Goal: Transaction & Acquisition: Purchase product/service

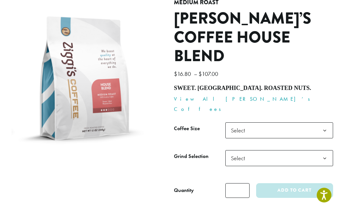
scroll to position [83, 0]
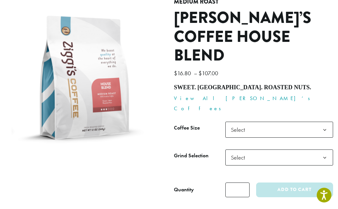
drag, startPoint x: 175, startPoint y: 60, endPoint x: 264, endPoint y: 62, distance: 89.8
click at [264, 84] on h4 "Sweet. Malt. Roasted nuts." at bounding box center [253, 87] width 159 height 7
copy h4 "Sweet. Malt. Roasted nuts."
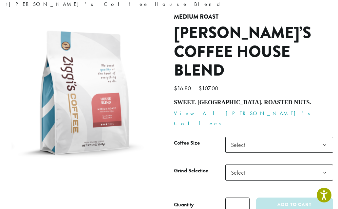
scroll to position [66, 0]
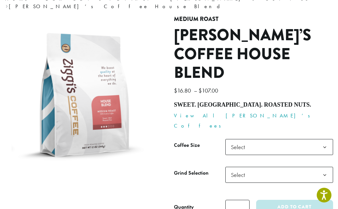
click at [248, 34] on h1 "Ziggi’s Coffee House Blend" at bounding box center [253, 54] width 159 height 57
drag, startPoint x: 266, startPoint y: 73, endPoint x: 175, endPoint y: 77, distance: 91.8
click at [175, 77] on div "**********" at bounding box center [253, 118] width 169 height 204
copy h4 "Sweet. Malt. Roasted nuts."
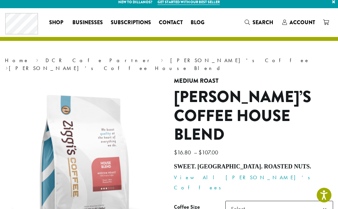
scroll to position [0, 0]
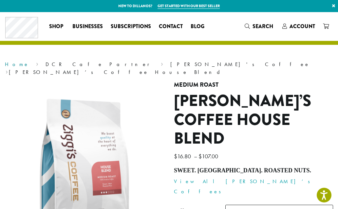
click at [10, 66] on link "Home" at bounding box center [17, 64] width 24 height 7
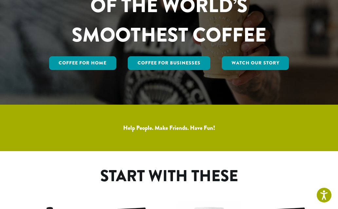
scroll to position [110, 0]
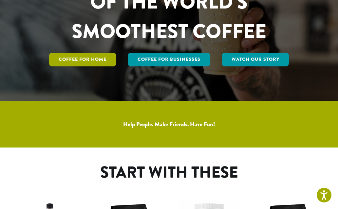
click at [86, 67] on link "Coffee for Home" at bounding box center [82, 60] width 67 height 14
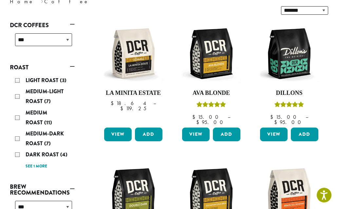
scroll to position [122, 0]
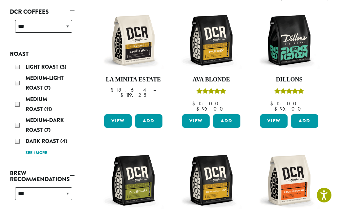
click at [34, 150] on link "See 1 more" at bounding box center [37, 153] width 22 height 7
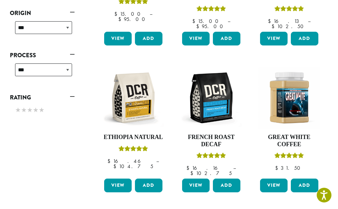
scroll to position [351, 0]
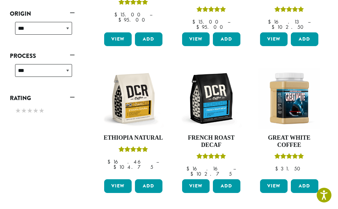
drag, startPoint x: 66, startPoint y: 53, endPoint x: 0, endPoint y: -352, distance: 410.0
click at [0, 0] on html "Accessibility Screen-Reader Guide, Feedback, and Issue Reporting | New window N…" at bounding box center [169, 80] width 338 height 862
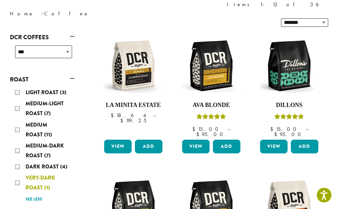
scroll to position [100, 0]
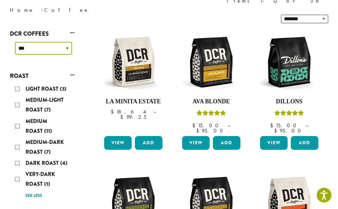
select select "*****"
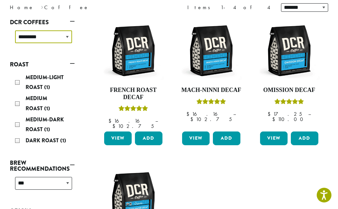
scroll to position [94, 0]
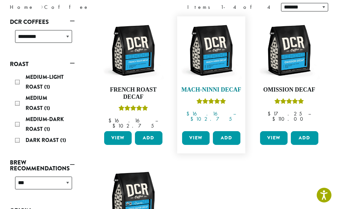
click at [212, 63] on img at bounding box center [212, 51] width 62 height 62
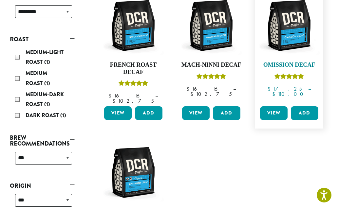
click at [286, 43] on img at bounding box center [289, 26] width 62 height 62
click at [275, 109] on link "View" at bounding box center [274, 113] width 28 height 14
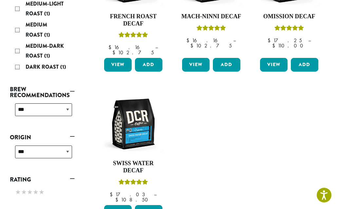
scroll to position [169, 0]
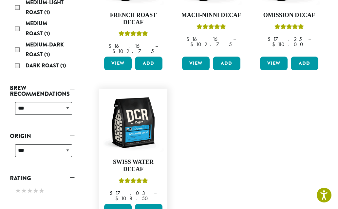
click at [111, 204] on link "View" at bounding box center [118, 211] width 28 height 14
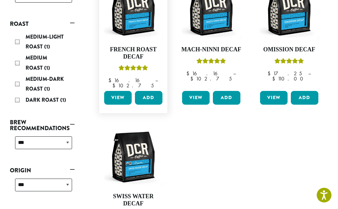
scroll to position [60, 0]
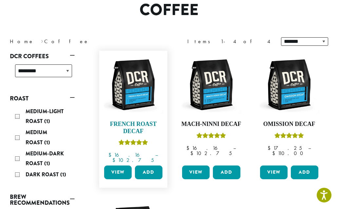
click at [135, 104] on img at bounding box center [134, 85] width 62 height 62
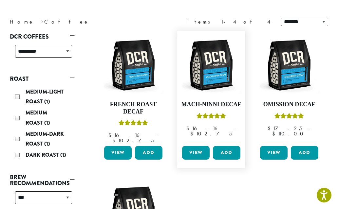
scroll to position [83, 0]
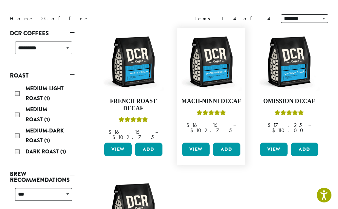
click at [195, 147] on link "View" at bounding box center [196, 150] width 28 height 14
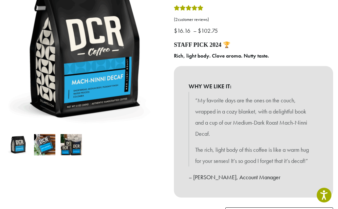
scroll to position [98, 0]
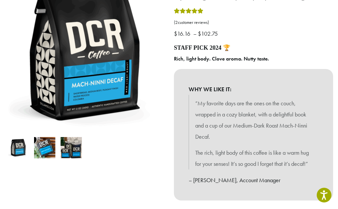
click at [69, 148] on img at bounding box center [71, 147] width 21 height 21
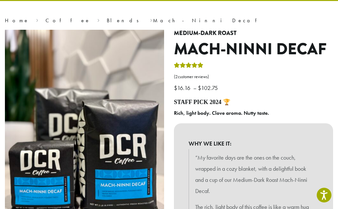
scroll to position [44, 0]
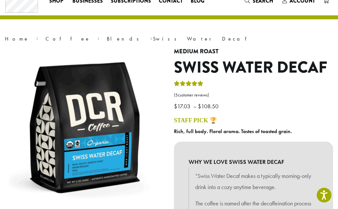
scroll to position [21, 0]
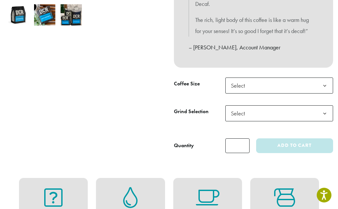
scroll to position [237, 0]
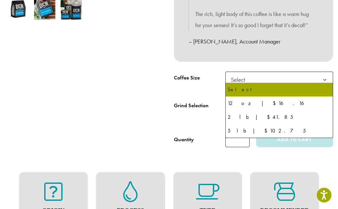
click at [285, 76] on span "Select" at bounding box center [279, 80] width 108 height 16
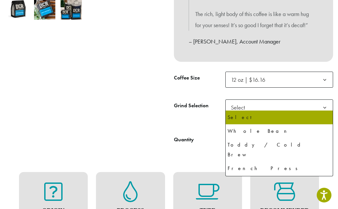
click at [265, 106] on span "Select" at bounding box center [279, 108] width 108 height 16
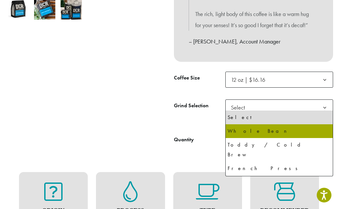
select select "*********"
select select "**********"
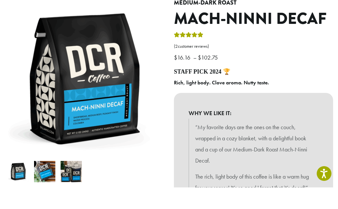
scroll to position [53, 0]
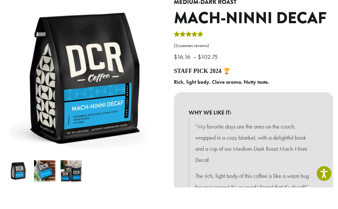
click at [68, 182] on img at bounding box center [71, 192] width 21 height 21
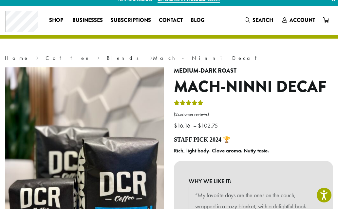
scroll to position [0, 0]
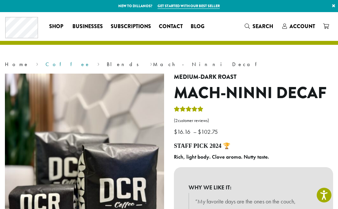
click at [46, 66] on link "Coffee" at bounding box center [68, 64] width 45 height 7
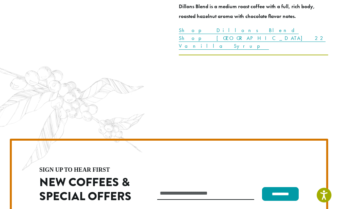
scroll to position [1802, 0]
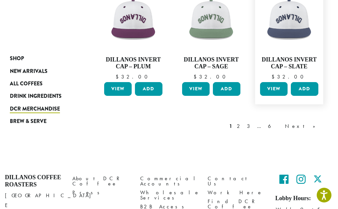
scroll to position [526, 0]
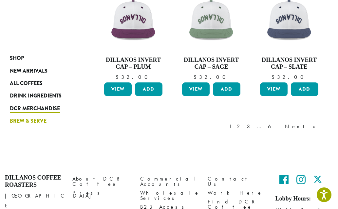
click at [23, 123] on span "Brew & Serve" at bounding box center [28, 122] width 37 height 8
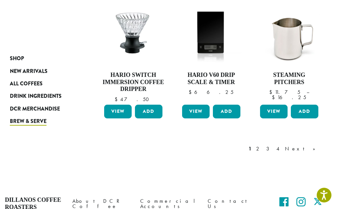
scroll to position [538, 0]
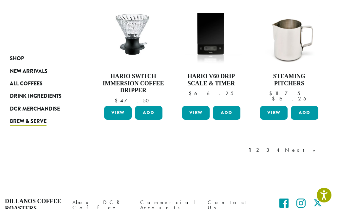
click at [312, 146] on link "Next »" at bounding box center [303, 150] width 38 height 8
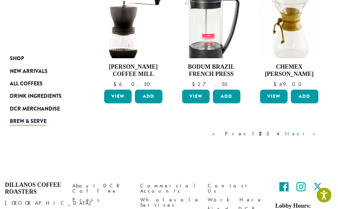
click at [312, 130] on link "Next »" at bounding box center [303, 134] width 38 height 8
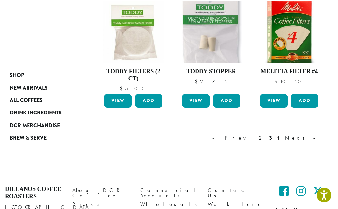
scroll to position [526, 0]
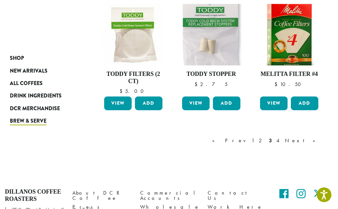
click at [310, 137] on link "Next »" at bounding box center [303, 141] width 38 height 8
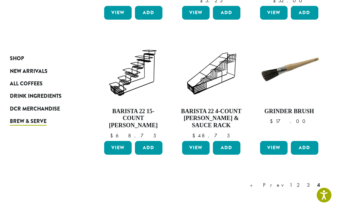
scroll to position [486, 0]
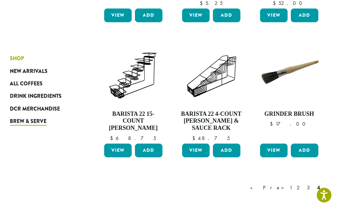
click at [14, 58] on span "Shop" at bounding box center [17, 59] width 14 height 8
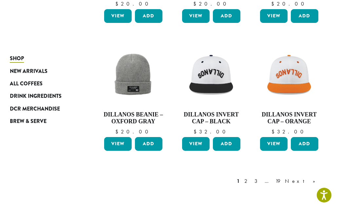
scroll to position [490, 0]
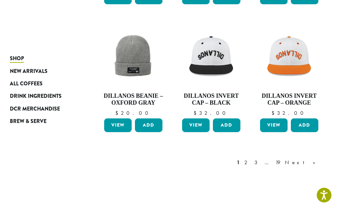
click at [310, 159] on link "Next »" at bounding box center [303, 163] width 38 height 8
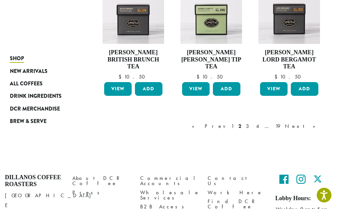
scroll to position [547, 0]
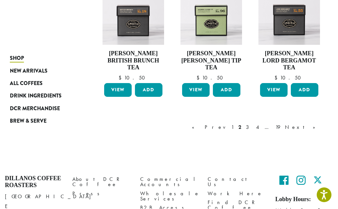
click at [312, 124] on link "Next »" at bounding box center [303, 128] width 38 height 8
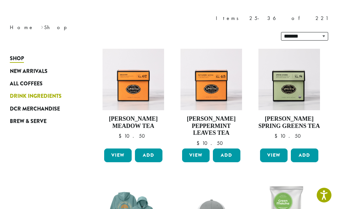
scroll to position [40, 0]
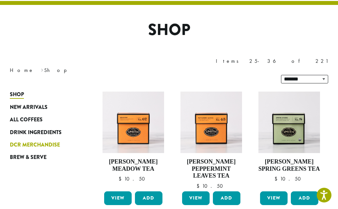
click at [27, 141] on span "DCR Merchandise" at bounding box center [35, 145] width 50 height 8
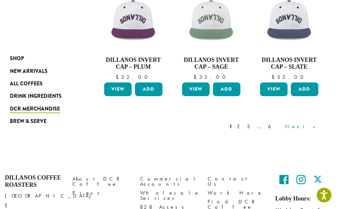
click at [308, 123] on link "Next »" at bounding box center [303, 127] width 38 height 8
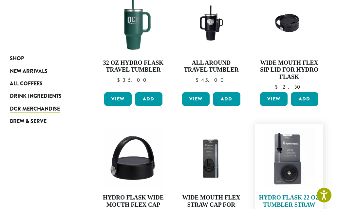
scroll to position [421, 0]
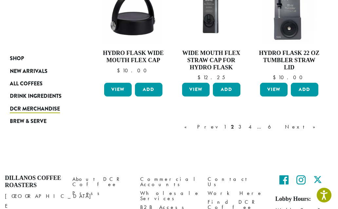
click at [312, 123] on link "Next »" at bounding box center [303, 127] width 38 height 8
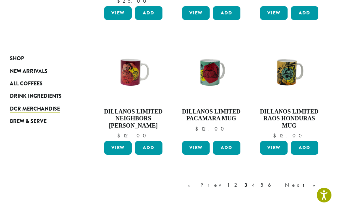
scroll to position [498, 0]
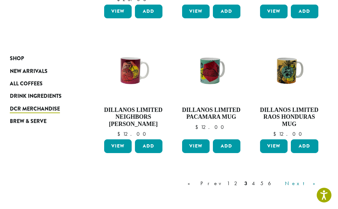
click at [312, 180] on link "Next »" at bounding box center [303, 184] width 38 height 8
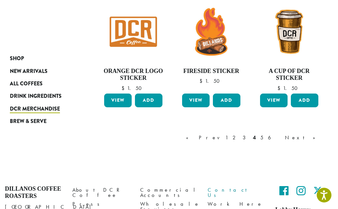
scroll to position [516, 0]
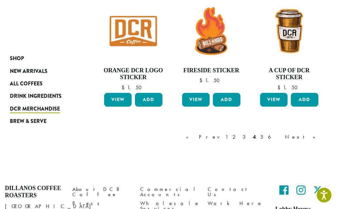
click at [222, 133] on link "« Prev" at bounding box center [203, 137] width 37 height 8
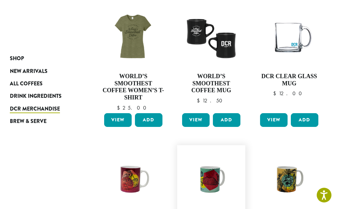
scroll to position [406, 0]
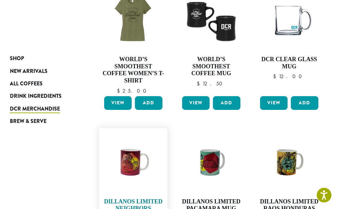
click at [129, 140] on img at bounding box center [134, 162] width 62 height 46
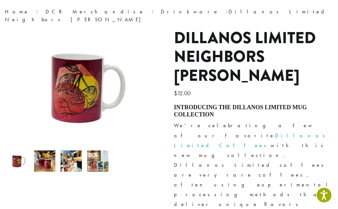
scroll to position [56, 0]
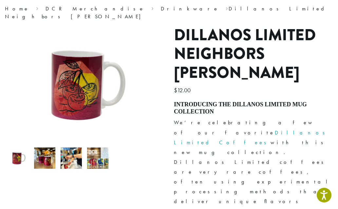
click at [42, 150] on img at bounding box center [44, 158] width 21 height 21
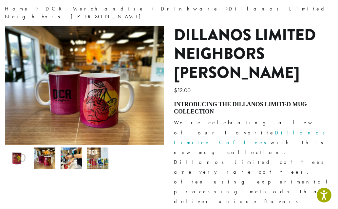
click at [69, 151] on img at bounding box center [71, 158] width 21 height 21
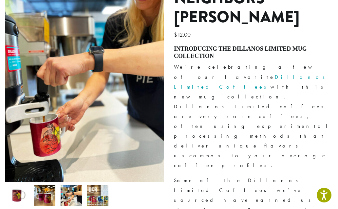
scroll to position [112, 0]
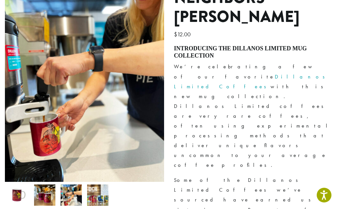
click at [97, 186] on img at bounding box center [97, 195] width 21 height 21
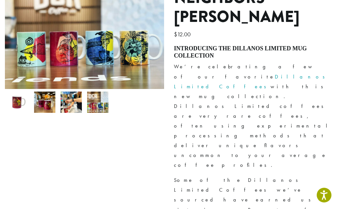
click at [45, 100] on img at bounding box center [44, 102] width 21 height 21
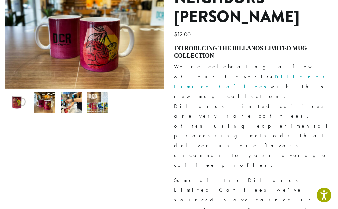
click at [18, 96] on img at bounding box center [18, 102] width 21 height 21
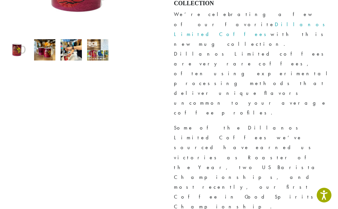
scroll to position [166, 0]
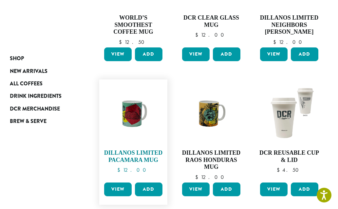
scroll to position [198, 0]
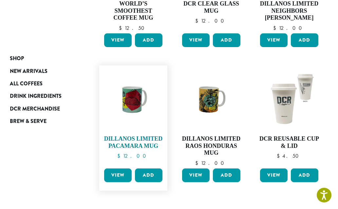
click at [133, 77] on img at bounding box center [134, 100] width 62 height 46
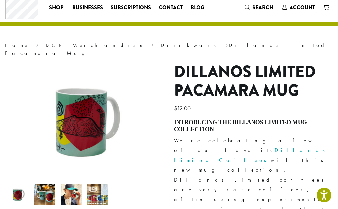
scroll to position [77, 0]
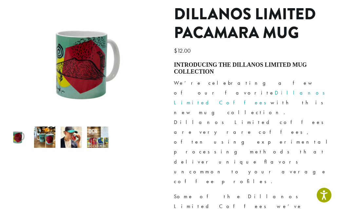
click at [46, 138] on img at bounding box center [44, 137] width 21 height 21
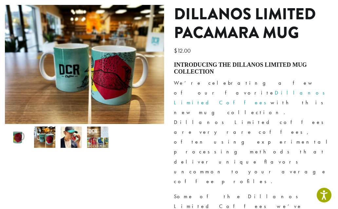
click at [70, 130] on img at bounding box center [71, 137] width 21 height 21
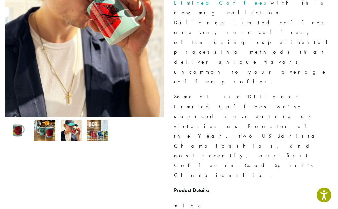
scroll to position [183, 0]
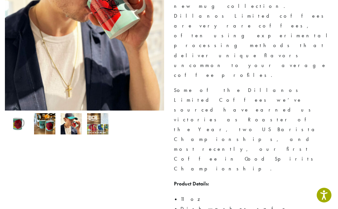
click at [96, 118] on img at bounding box center [97, 123] width 21 height 21
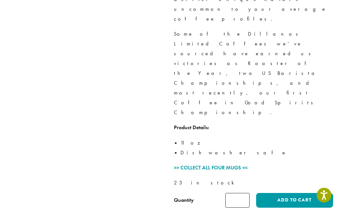
scroll to position [254, 0]
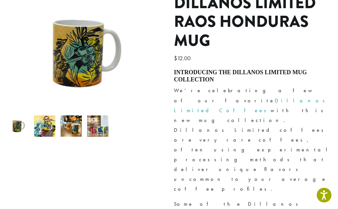
scroll to position [83, 0]
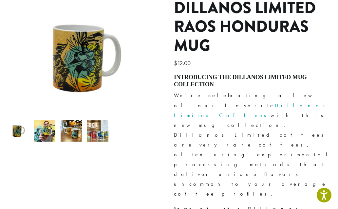
click at [71, 124] on img at bounding box center [71, 131] width 21 height 21
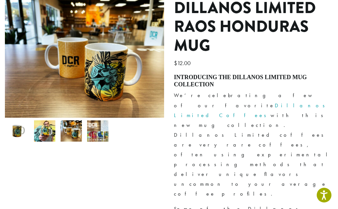
click at [100, 123] on img at bounding box center [97, 131] width 21 height 21
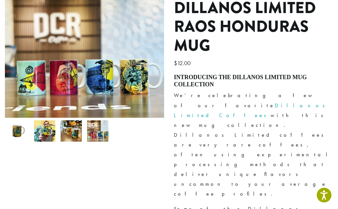
click at [47, 125] on img at bounding box center [44, 131] width 21 height 21
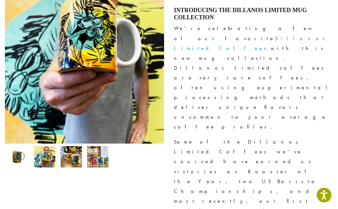
scroll to position [162, 0]
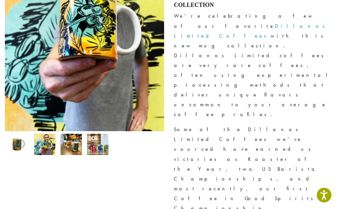
click at [100, 140] on img at bounding box center [97, 144] width 21 height 21
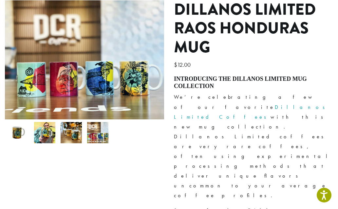
scroll to position [47, 0]
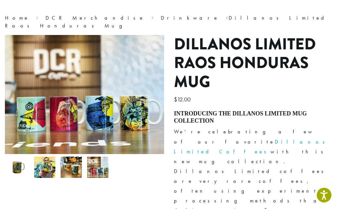
click at [67, 157] on img at bounding box center [71, 167] width 21 height 21
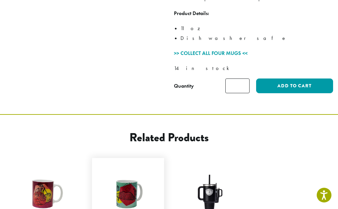
scroll to position [373, 0]
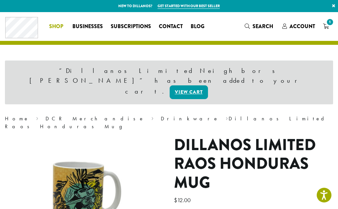
click at [53, 26] on span "Shop" at bounding box center [56, 27] width 14 height 8
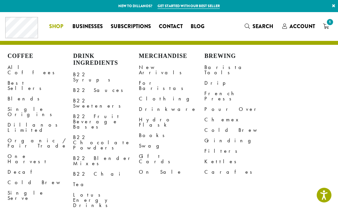
click at [53, 26] on span "Shop" at bounding box center [56, 27] width 14 height 8
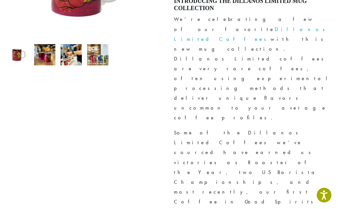
scroll to position [179, 0]
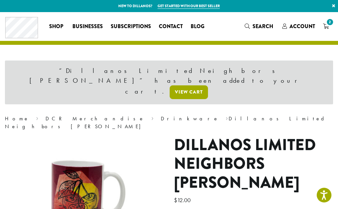
click at [208, 86] on link "View cart" at bounding box center [189, 93] width 38 height 14
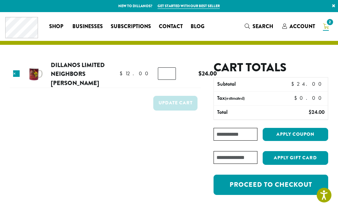
click at [159, 74] on input "*" at bounding box center [167, 73] width 18 height 12
click at [163, 73] on input "*" at bounding box center [167, 73] width 18 height 12
type input "*"
click at [169, 99] on button "Update cart" at bounding box center [175, 103] width 44 height 15
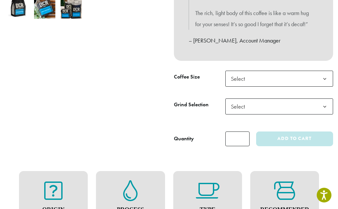
scroll to position [260, 0]
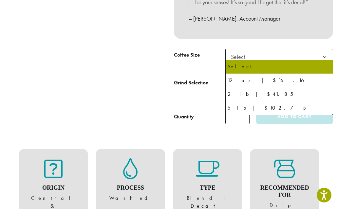
click at [264, 56] on span "Select" at bounding box center [279, 57] width 108 height 16
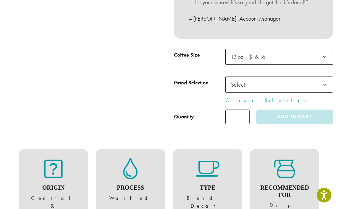
click at [249, 81] on span "Select" at bounding box center [239, 84] width 23 height 13
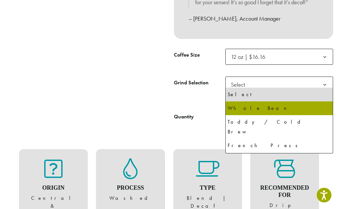
select select "*********"
select select "**********"
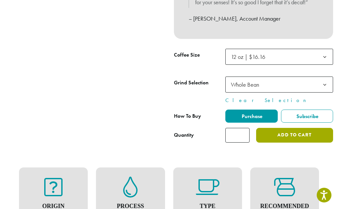
click at [296, 133] on button "Add to cart" at bounding box center [294, 135] width 77 height 15
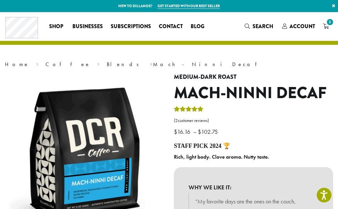
click at [194, 7] on link "Get started with our best seller" at bounding box center [189, 6] width 62 height 6
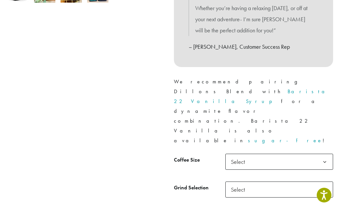
scroll to position [255, 0]
click at [317, 154] on b at bounding box center [325, 162] width 16 height 16
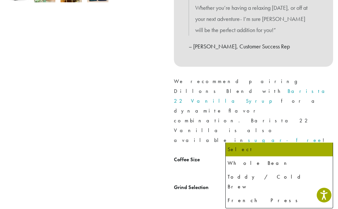
click at [251, 183] on span "Select" at bounding box center [239, 189] width 23 height 13
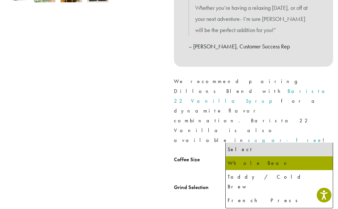
select select "*********"
select select "**********"
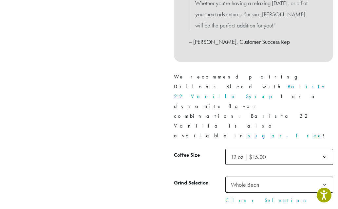
scroll to position [260, 0]
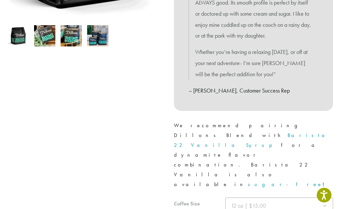
scroll to position [269, 0]
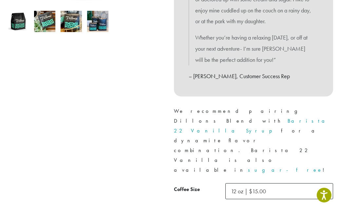
click at [272, 118] on link "Barista 22 Vanilla Syrup" at bounding box center [252, 126] width 156 height 17
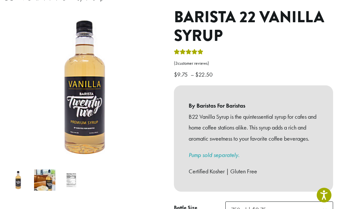
scroll to position [74, 0]
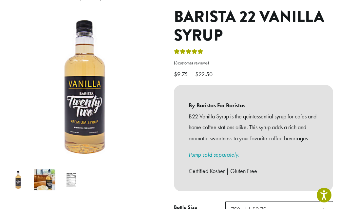
click at [45, 172] on img at bounding box center [44, 179] width 21 height 21
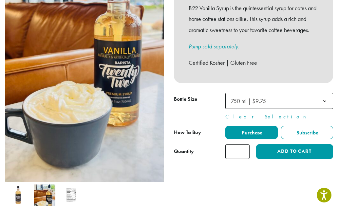
scroll to position [196, 0]
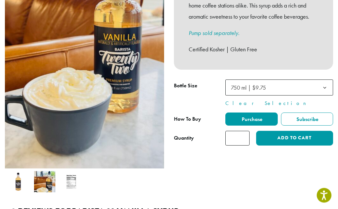
click at [277, 88] on span "750 ml | $9.75" at bounding box center [279, 88] width 108 height 16
click at [169, 101] on div at bounding box center [84, 41] width 169 height 310
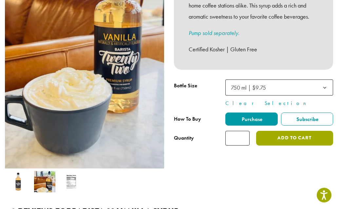
click at [296, 139] on button "Add to cart" at bounding box center [294, 138] width 77 height 15
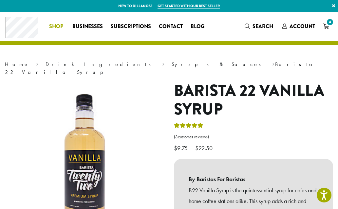
click at [53, 26] on span "Shop" at bounding box center [56, 27] width 14 height 8
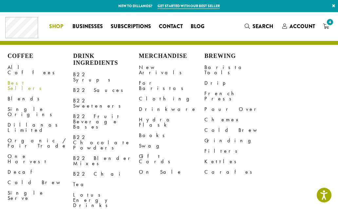
click at [13, 79] on link "Best Sellers" at bounding box center [41, 86] width 66 height 16
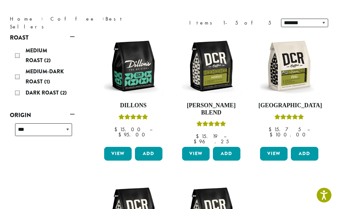
scroll to position [83, 0]
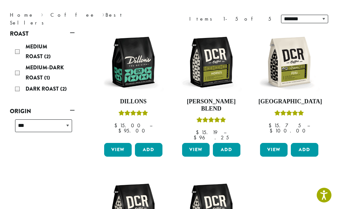
click at [33, 71] on span "Medium-Dark Roast" at bounding box center [45, 72] width 38 height 17
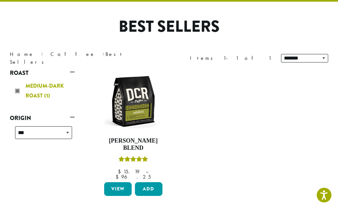
scroll to position [40, 0]
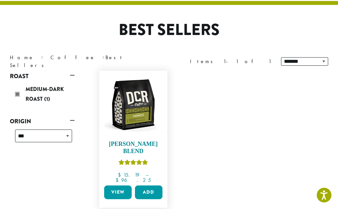
click at [133, 114] on img at bounding box center [134, 105] width 62 height 62
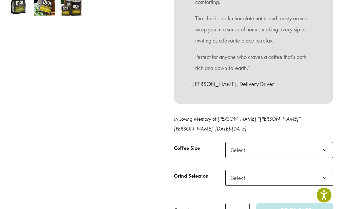
scroll to position [273, 0]
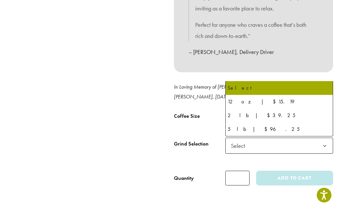
click at [277, 110] on span "Select" at bounding box center [279, 118] width 108 height 16
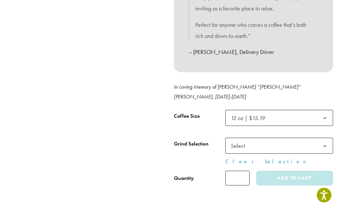
click at [254, 138] on span "Select" at bounding box center [279, 146] width 108 height 16
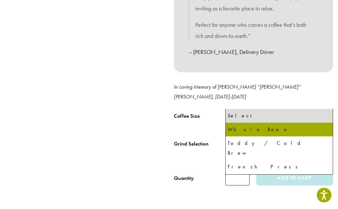
select select "*********"
select select "**********"
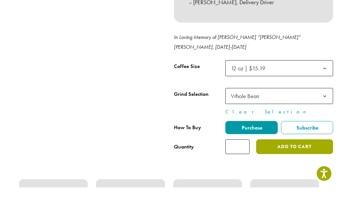
scroll to position [323, 0]
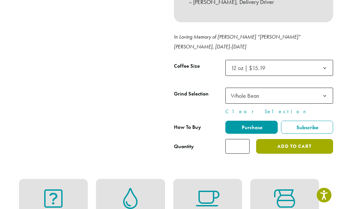
click at [294, 139] on button "Add to cart" at bounding box center [294, 146] width 77 height 15
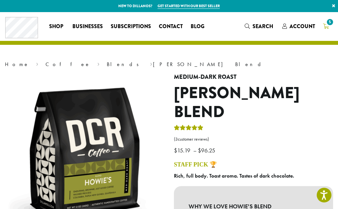
click at [328, 26] on span "5" at bounding box center [330, 22] width 9 height 9
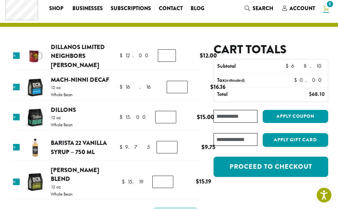
scroll to position [17, 0]
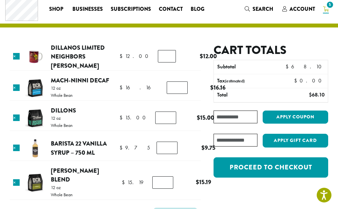
click at [167, 87] on input "*" at bounding box center [177, 88] width 21 height 12
drag, startPoint x: 162, startPoint y: 88, endPoint x: 166, endPoint y: 88, distance: 4.3
click at [167, 88] on input "*" at bounding box center [177, 88] width 21 height 12
type input "*"
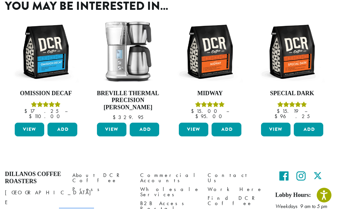
scroll to position [317, 0]
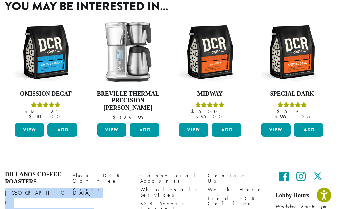
drag, startPoint x: 48, startPoint y: 186, endPoint x: 5, endPoint y: 177, distance: 44.2
click at [5, 188] on p "[STREET_ADDRESS][PERSON_NAME] [PHONE_NUMBER]" at bounding box center [34, 212] width 58 height 49
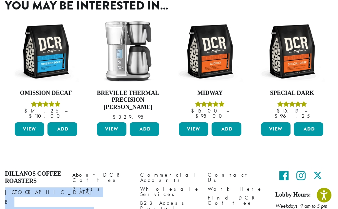
scroll to position [318, 0]
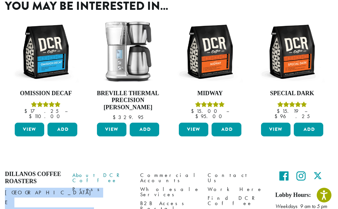
drag, startPoint x: 57, startPoint y: 177, endPoint x: 88, endPoint y: 158, distance: 36.6
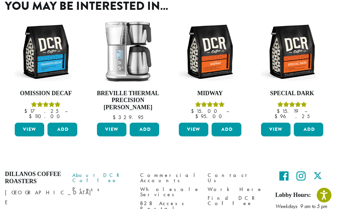
click at [88, 171] on link "About DCR Coffee" at bounding box center [101, 178] width 58 height 14
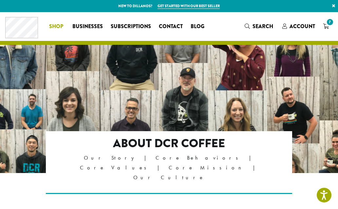
click at [53, 25] on span "Shop" at bounding box center [56, 27] width 14 height 8
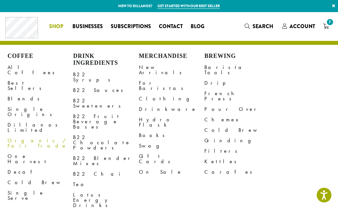
click at [25, 136] on link "Organic / Fair Trade" at bounding box center [41, 144] width 66 height 16
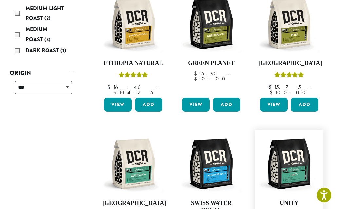
scroll to position [114, 0]
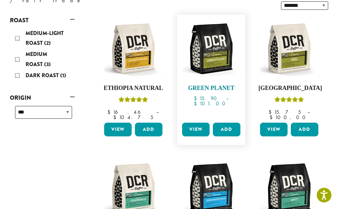
click at [216, 41] on img at bounding box center [212, 49] width 62 height 62
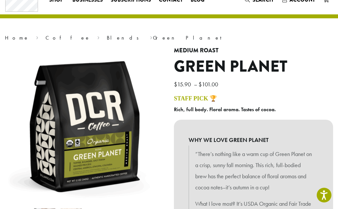
scroll to position [26, 0]
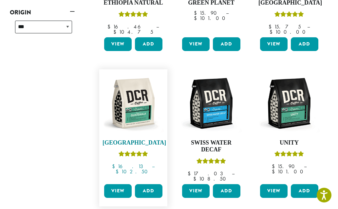
scroll to position [202, 0]
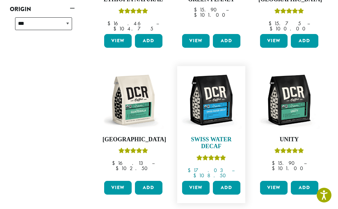
click at [217, 72] on img at bounding box center [212, 100] width 62 height 62
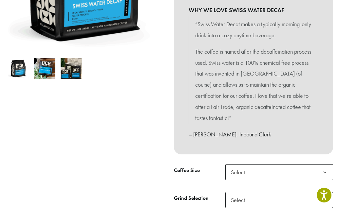
scroll to position [183, 0]
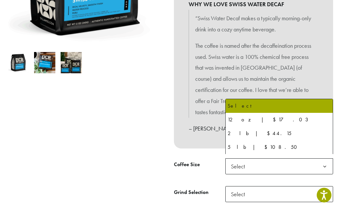
click at [260, 160] on span "Select" at bounding box center [279, 167] width 108 height 16
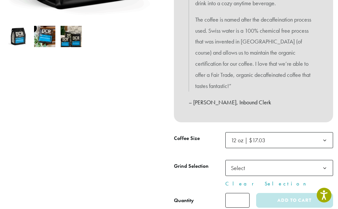
scroll to position [236, 0]
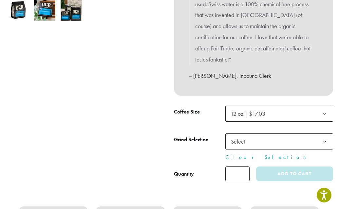
click at [263, 142] on span "Select" at bounding box center [279, 142] width 108 height 16
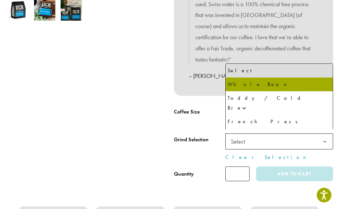
select select "*********"
select select "**********"
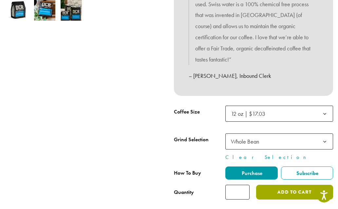
click at [284, 187] on button "Add to cart" at bounding box center [294, 192] width 77 height 15
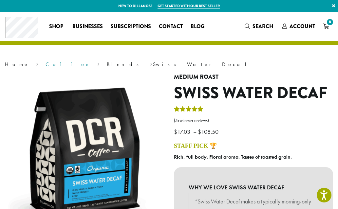
click at [46, 64] on link "Coffee" at bounding box center [68, 64] width 45 height 7
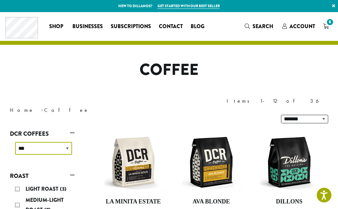
select select "**********"
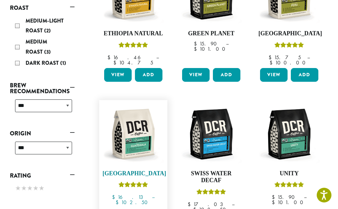
scroll to position [169, 0]
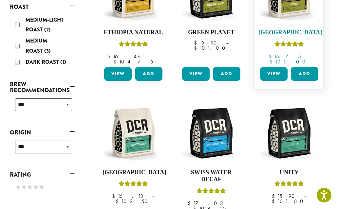
click at [293, 119] on ul "**********" at bounding box center [211, 97] width 234 height 287
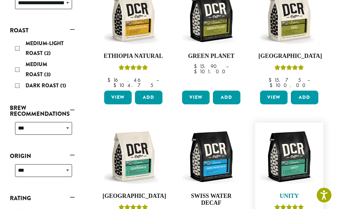
scroll to position [153, 0]
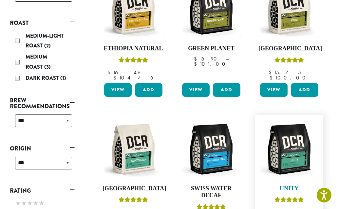
click at [290, 140] on img at bounding box center [289, 150] width 62 height 62
